Goal: Task Accomplishment & Management: Manage account settings

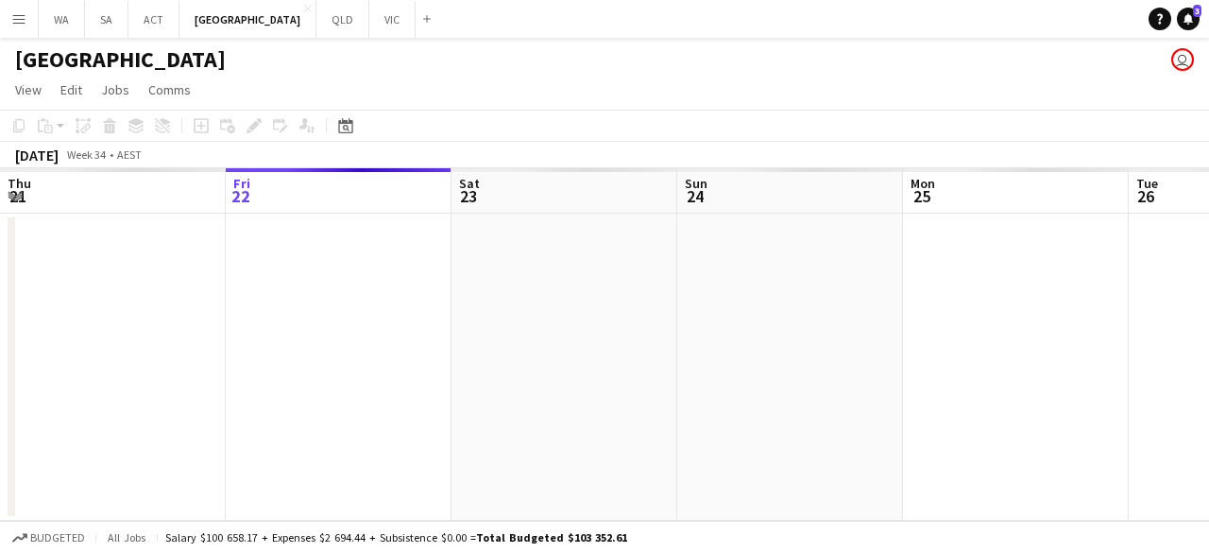
scroll to position [0, 806]
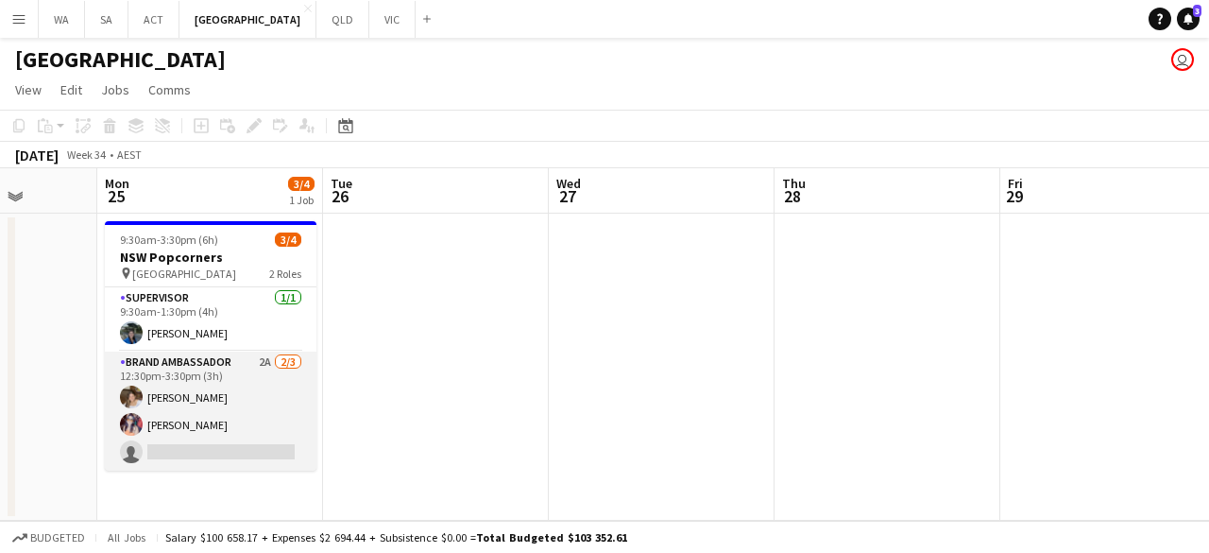
click at [209, 458] on app-card-role "Brand Ambassador 2A [DATE] 12:30pm-3:30pm (3h) [PERSON_NAME] [PERSON_NAME] sing…" at bounding box center [211, 410] width 212 height 119
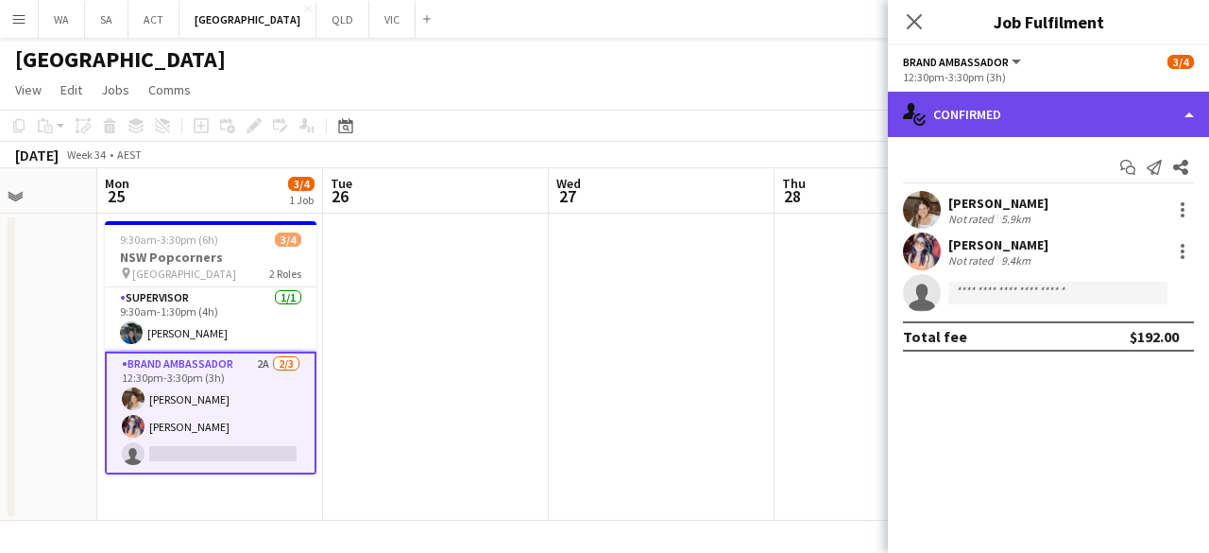
click at [1092, 105] on div "single-neutral-actions-check-2 Confirmed" at bounding box center [1048, 114] width 321 height 45
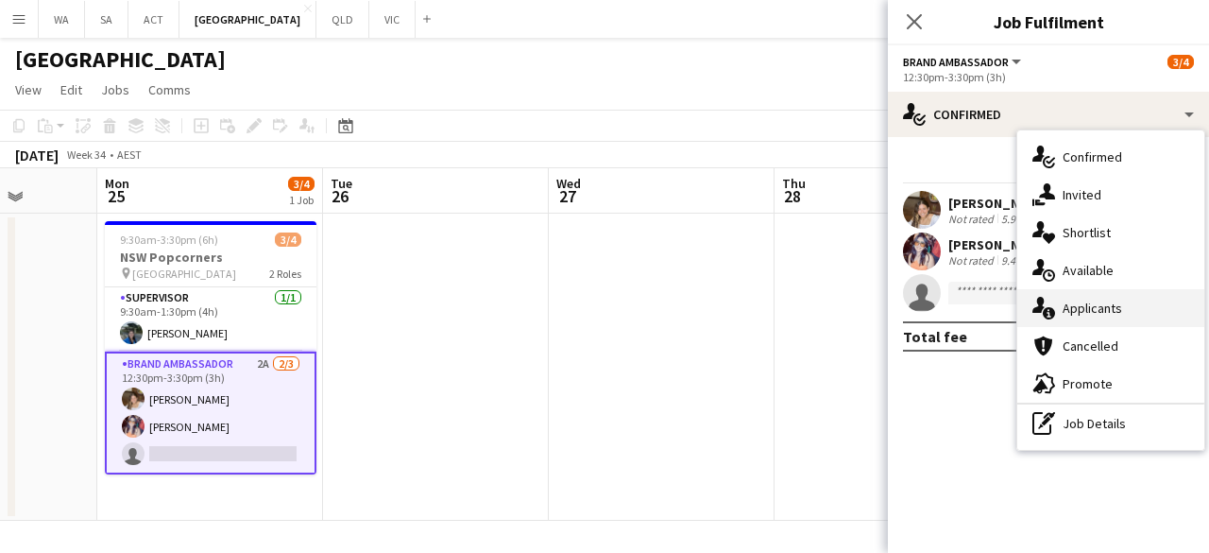
click at [1081, 313] on div "single-neutral-actions-information Applicants" at bounding box center [1111, 308] width 187 height 38
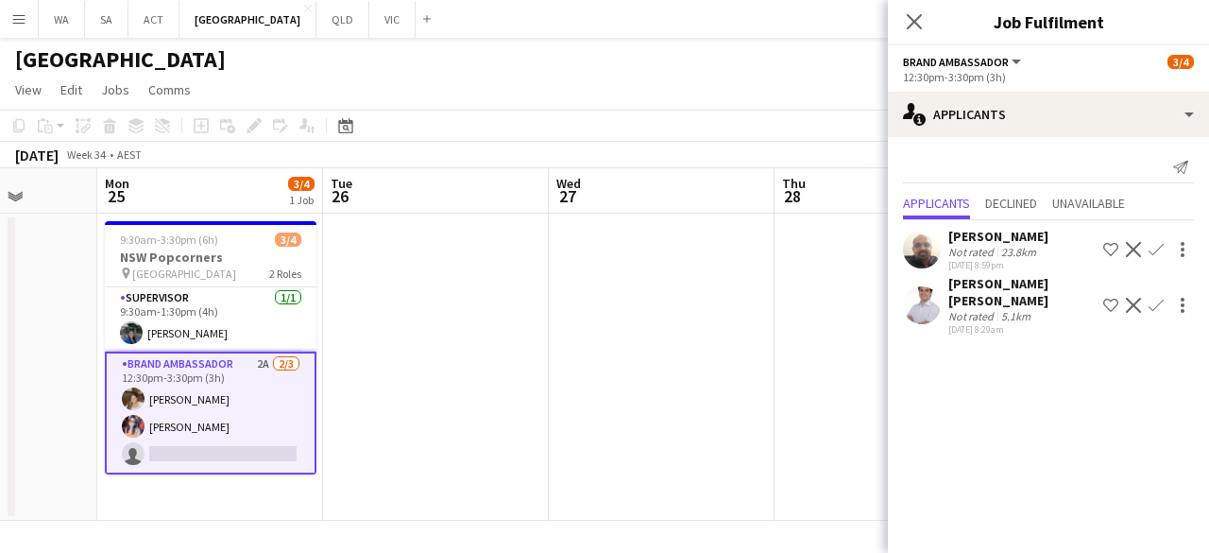
click at [780, 369] on app-date-cell at bounding box center [888, 367] width 226 height 307
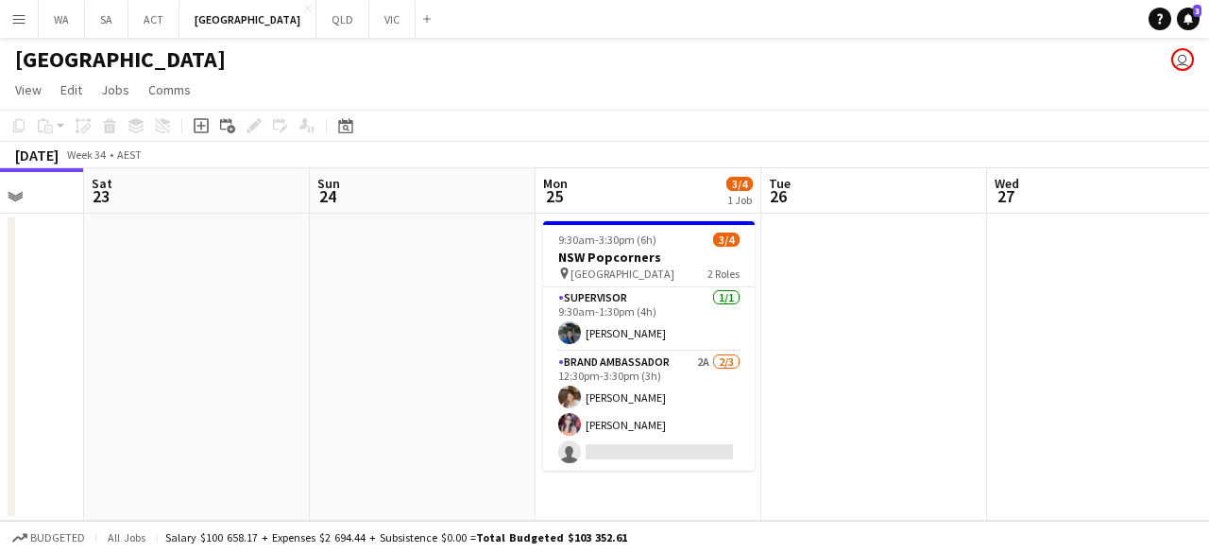
scroll to position [0, 576]
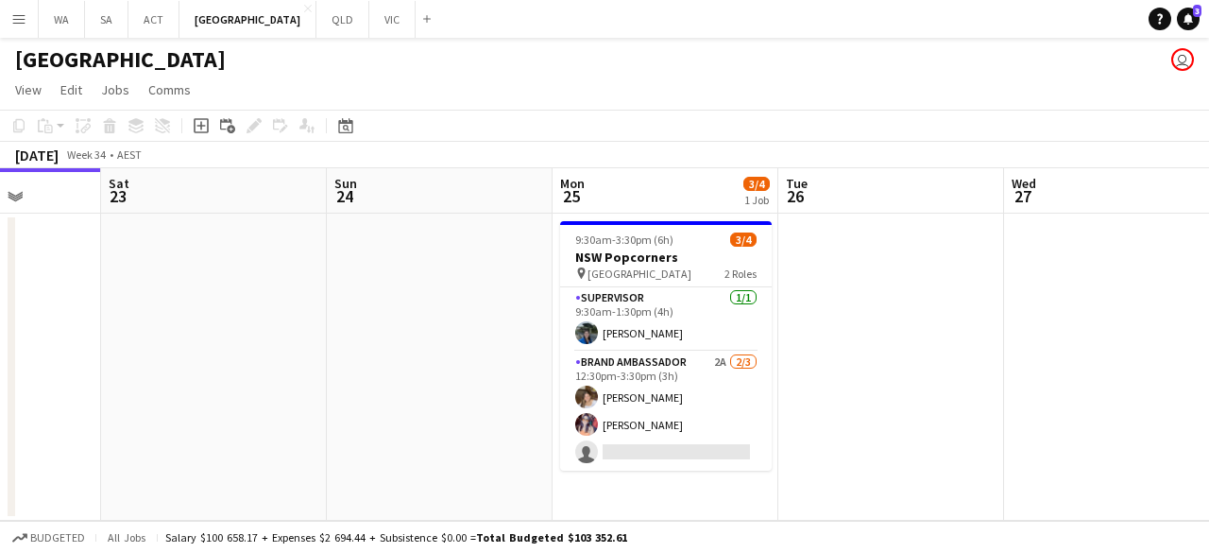
click at [389, 332] on app-date-cell at bounding box center [440, 367] width 226 height 307
click at [369, 24] on button "VIC Close" at bounding box center [392, 19] width 46 height 37
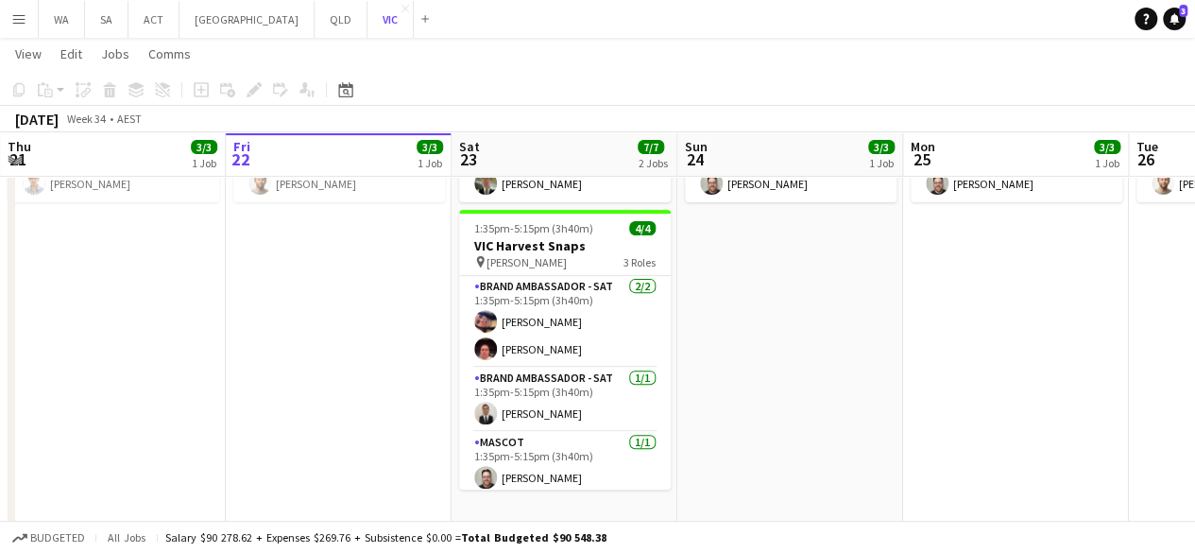
scroll to position [238, 0]
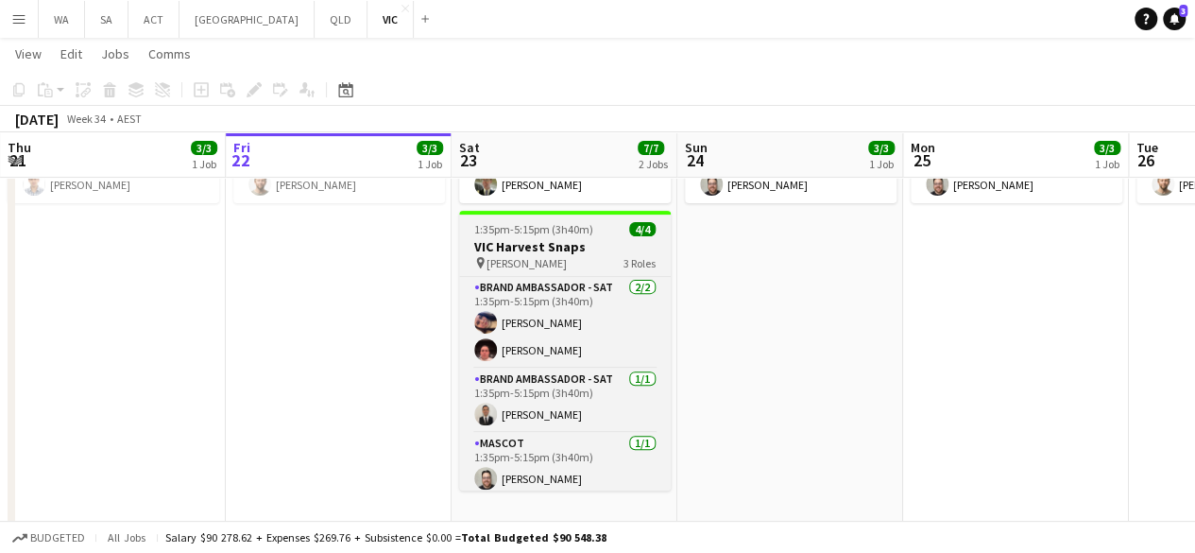
click at [550, 233] on span "1:35pm-5:15pm (3h40m)" at bounding box center [533, 229] width 119 height 14
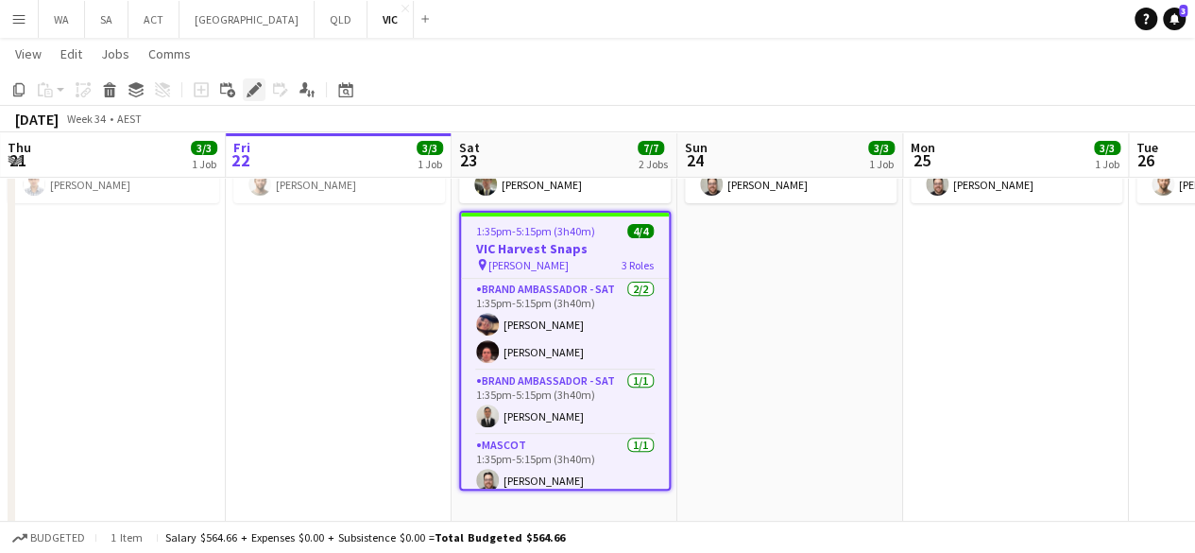
click at [249, 87] on icon "Edit" at bounding box center [254, 89] width 15 height 15
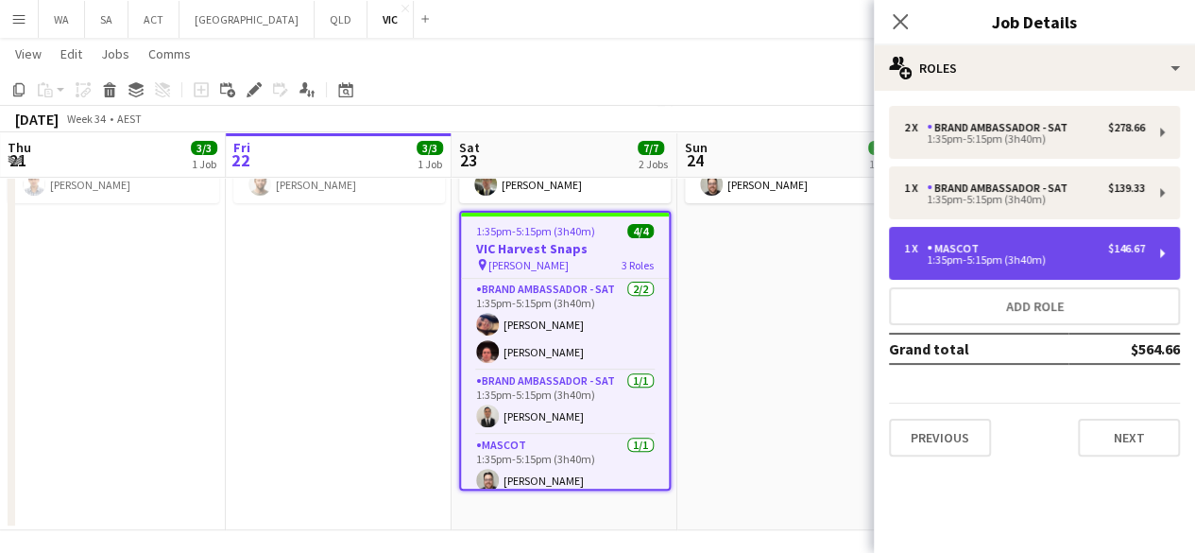
click at [1066, 244] on div "1 x Mascot $146.67" at bounding box center [1024, 248] width 241 height 13
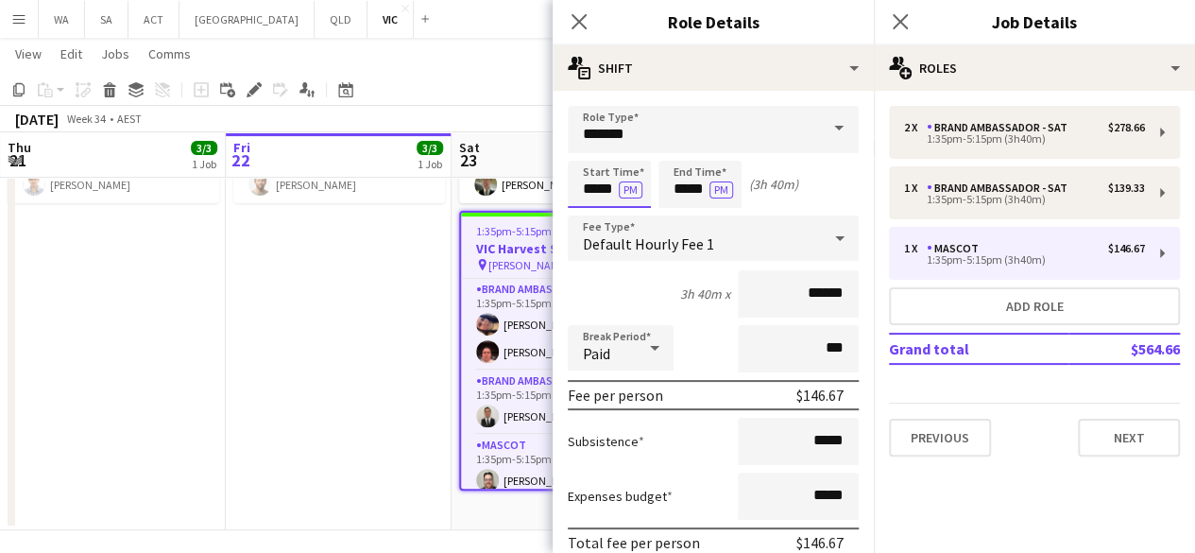
click at [590, 178] on input "*****" at bounding box center [609, 184] width 83 height 47
click at [621, 156] on div at bounding box center [628, 151] width 38 height 19
click at [624, 158] on div at bounding box center [628, 151] width 38 height 19
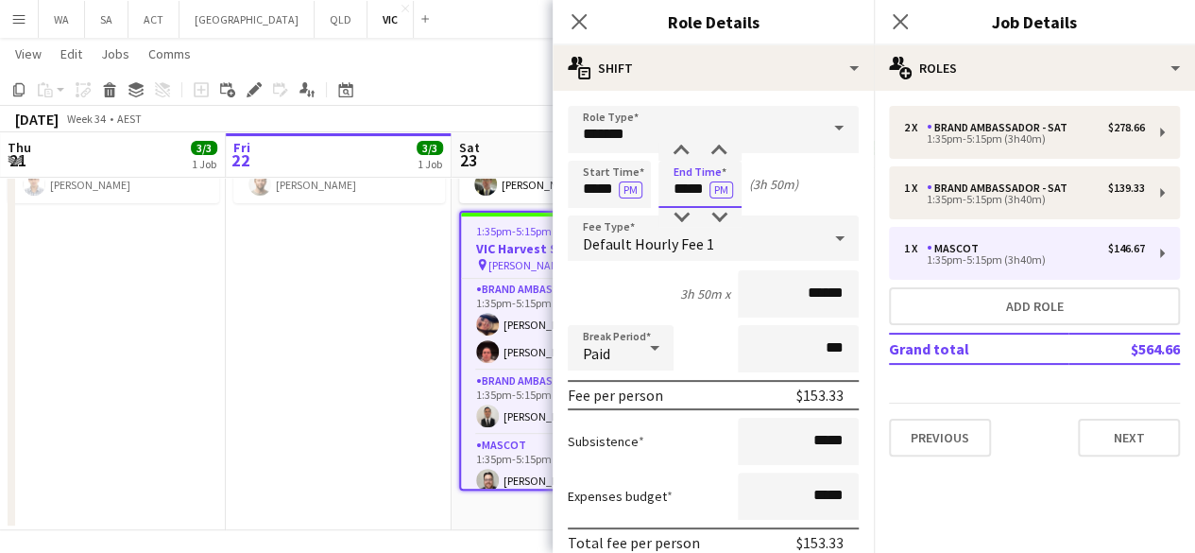
click at [693, 192] on input "*****" at bounding box center [699, 184] width 83 height 47
click at [607, 195] on input "*****" at bounding box center [609, 184] width 83 height 47
click at [629, 216] on div at bounding box center [628, 217] width 38 height 19
click at [623, 160] on div at bounding box center [628, 151] width 38 height 19
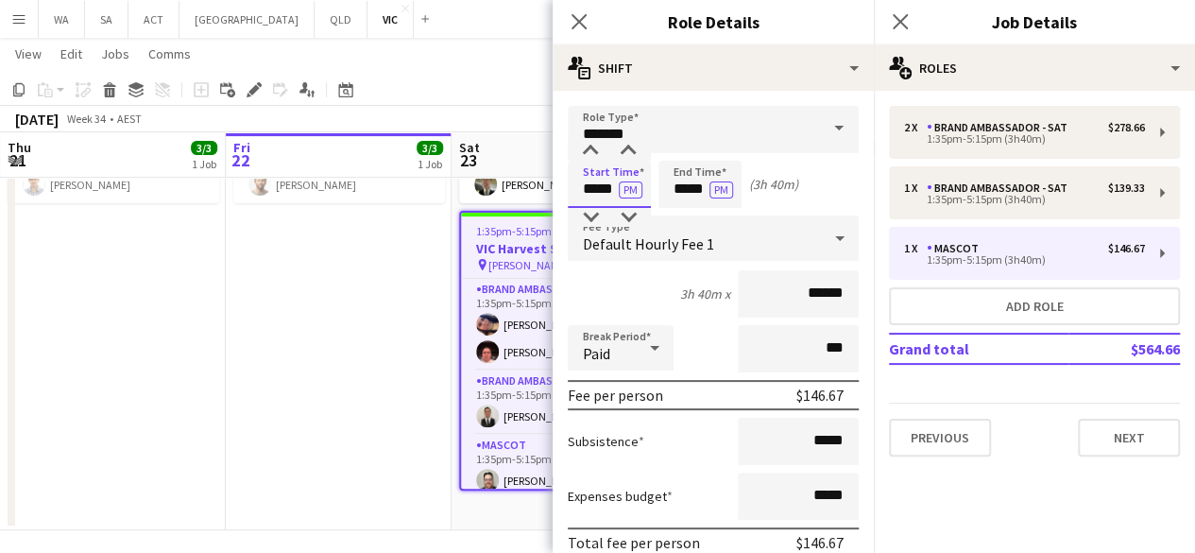
type input "*****"
click at [416, 332] on app-date-cell "10:00am-3:00pm (5h) 3/3 VIC Popcorners pin University of Melbourne 2 Roles Supe…" at bounding box center [339, 252] width 226 height 556
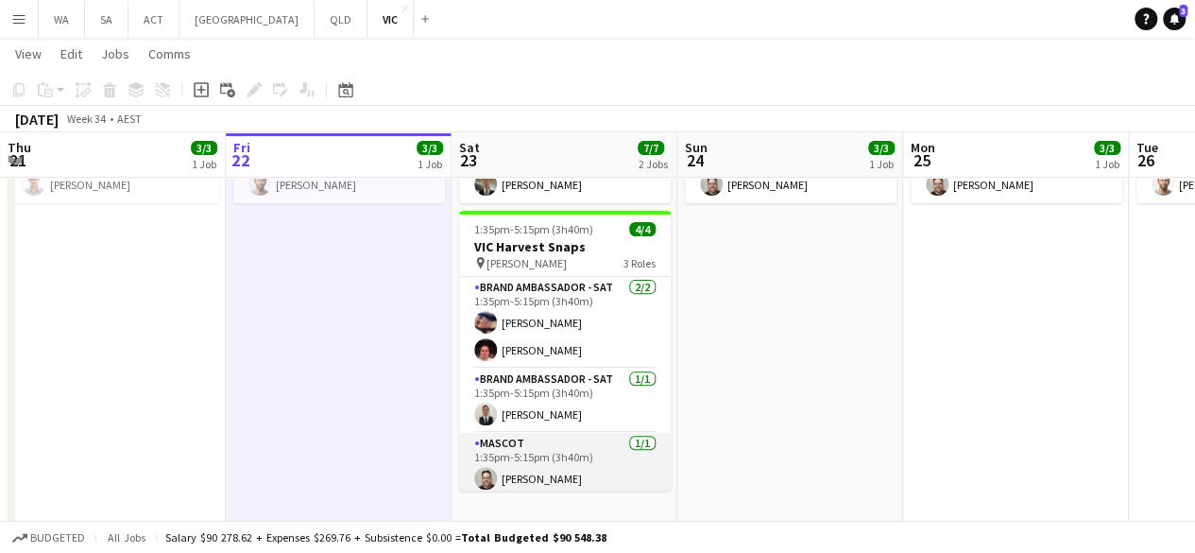
click at [516, 443] on app-card-role "Mascot [DATE] 1:35pm-5:15pm (3h40m) [PERSON_NAME]" at bounding box center [565, 465] width 212 height 64
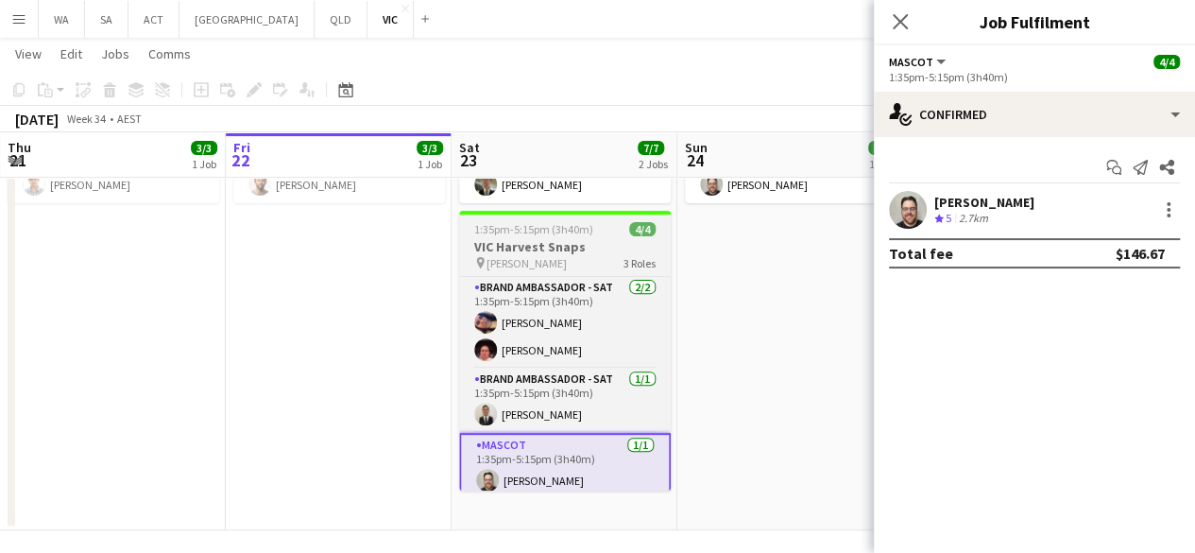
click at [626, 244] on h3 "VIC Harvest Snaps" at bounding box center [565, 246] width 212 height 17
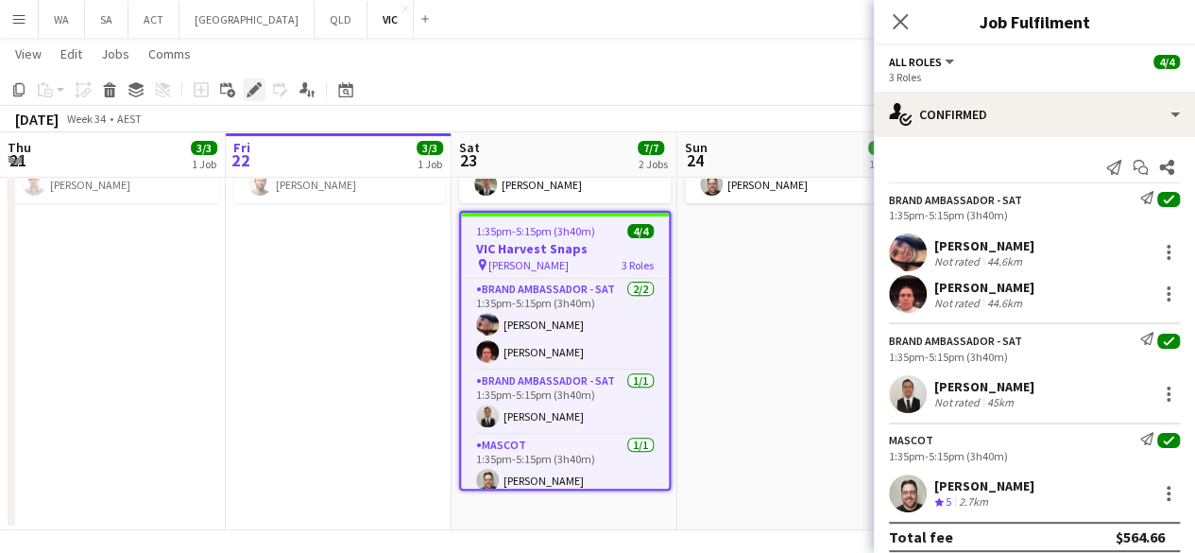
click at [250, 96] on icon "Edit" at bounding box center [254, 89] width 15 height 15
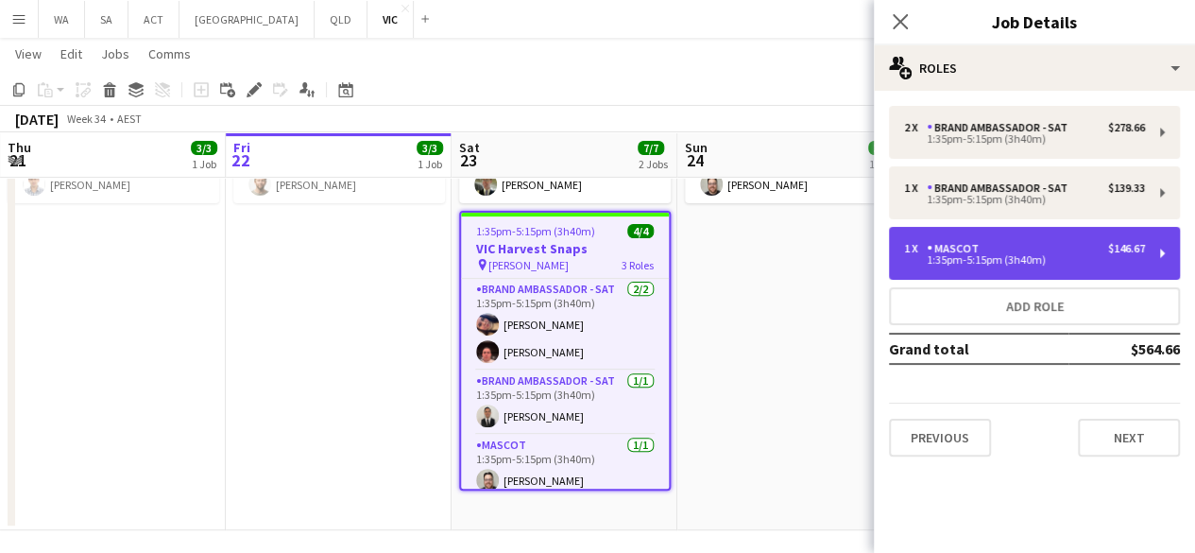
click at [1119, 235] on div "1 x Mascot $146.67 1:35pm-5:15pm (3h40m)" at bounding box center [1034, 253] width 291 height 53
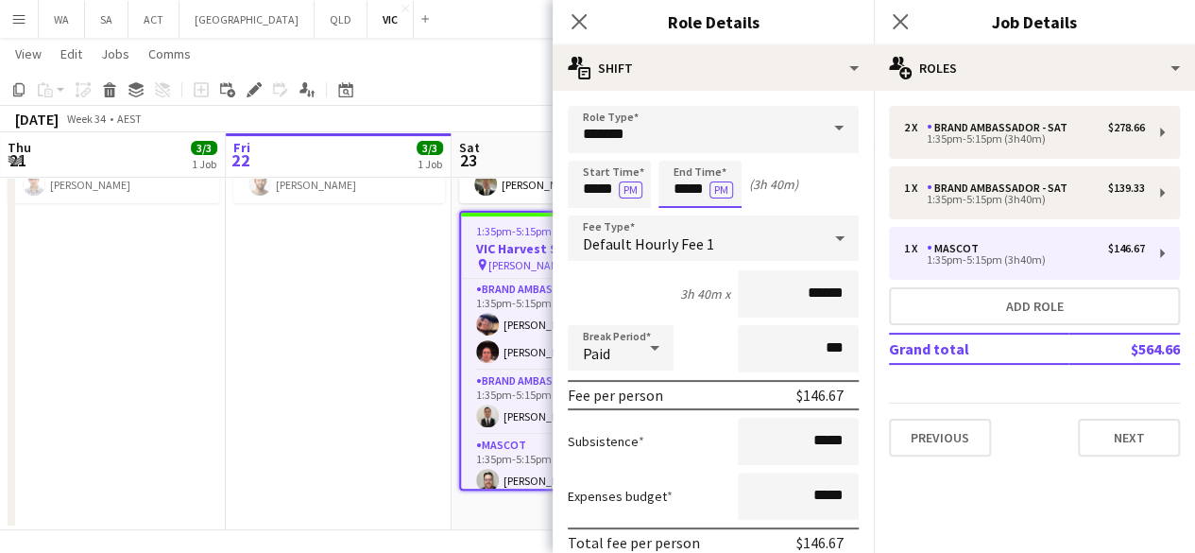
click at [665, 182] on input "*****" at bounding box center [699, 184] width 83 height 47
type input "*****"
click at [678, 159] on div at bounding box center [681, 151] width 38 height 19
click at [348, 335] on app-date-cell "10:00am-3:00pm (5h) 3/3 VIC Popcorners pin University of Melbourne 2 Roles Supe…" at bounding box center [339, 252] width 226 height 556
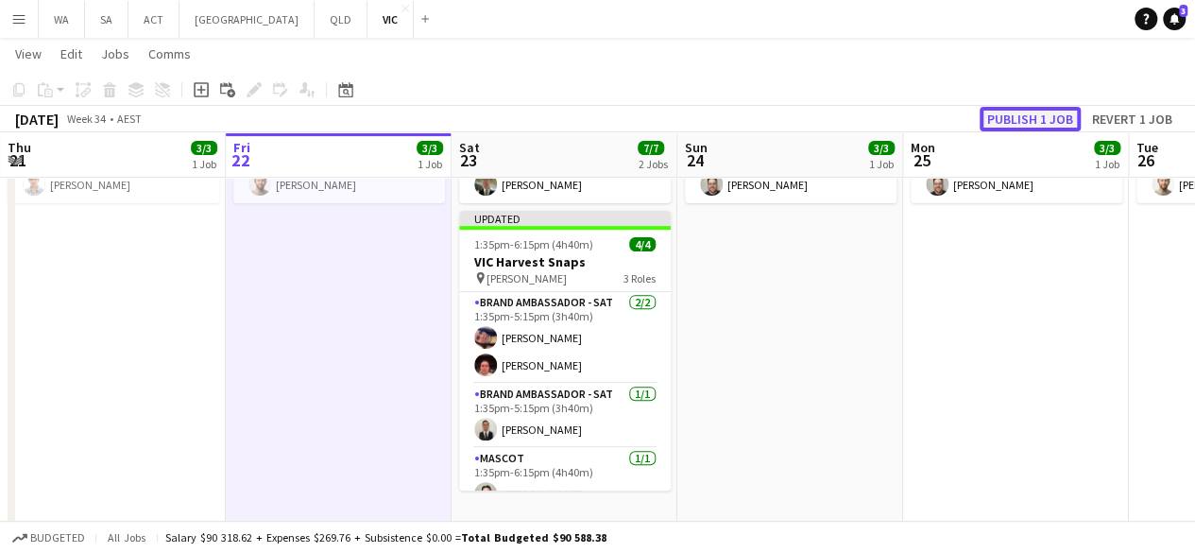
click at [1043, 110] on button "Publish 1 job" at bounding box center [1030, 119] width 101 height 25
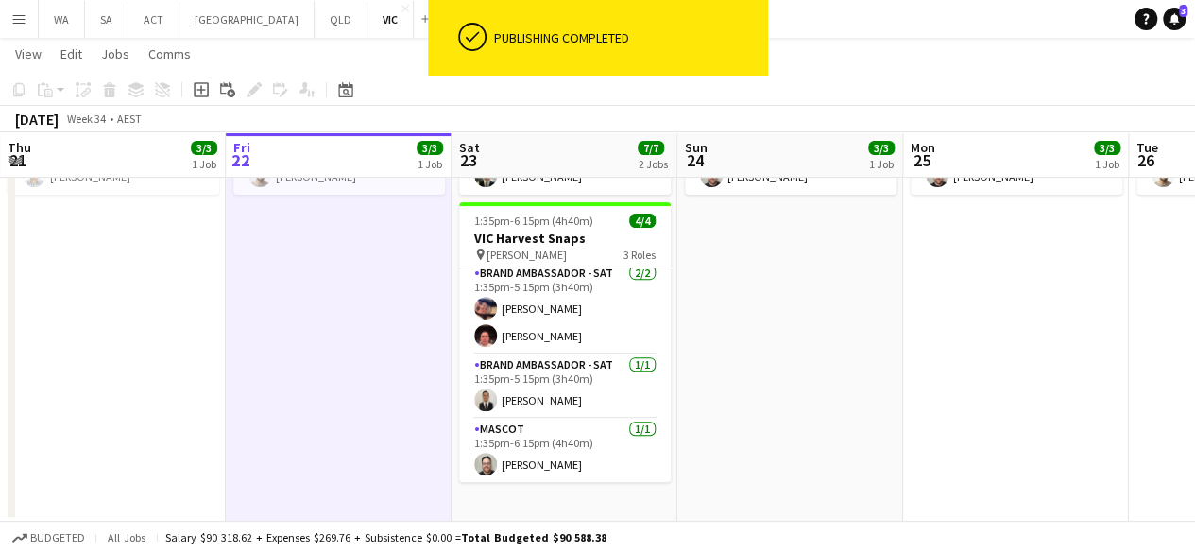
scroll to position [0, 0]
